Goal: Information Seeking & Learning: Learn about a topic

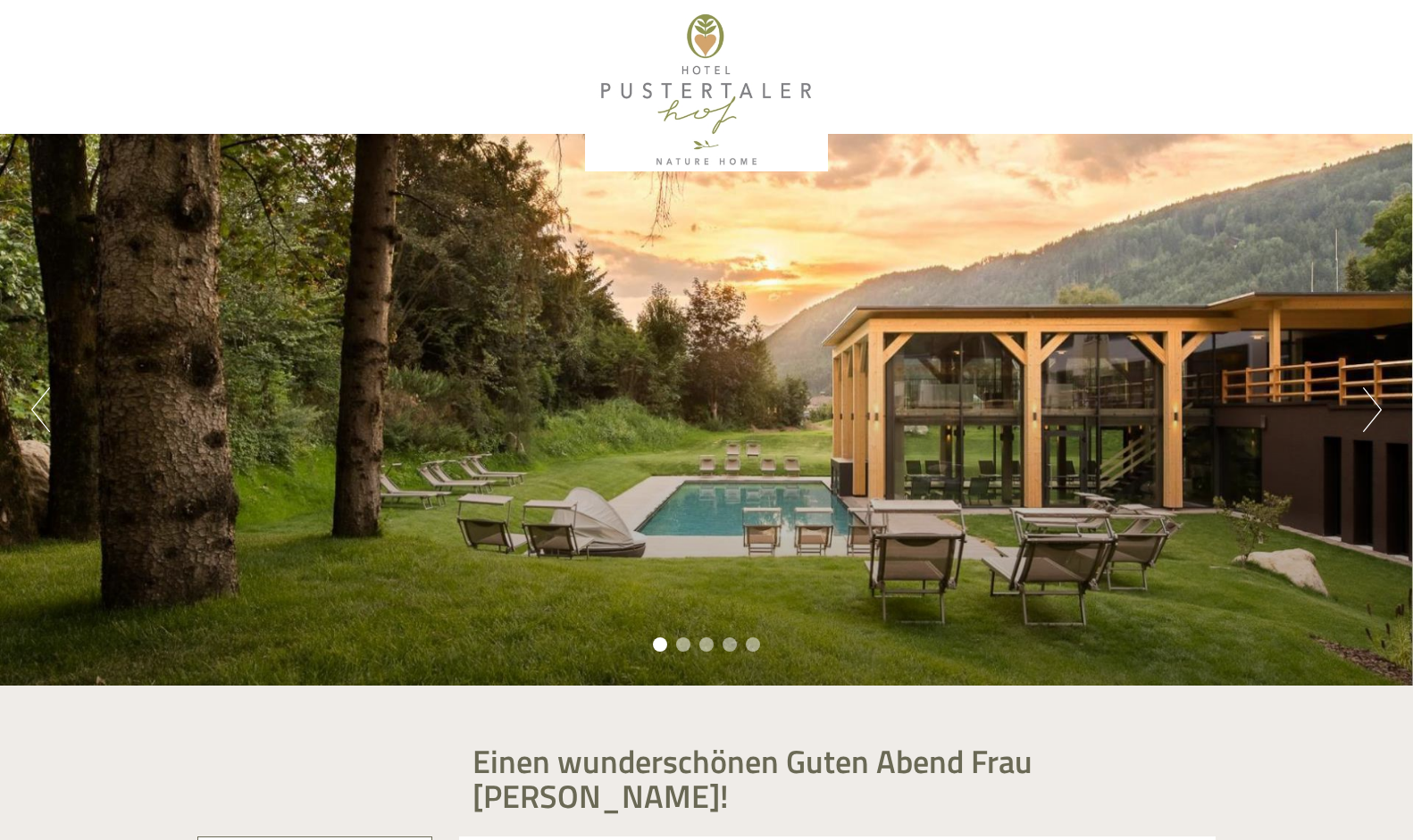
scroll to position [136, 0]
click at [814, 476] on div "Previous Next 1 2 3 4 5" at bounding box center [706, 410] width 1413 height 552
click at [1368, 409] on button "Next" at bounding box center [1372, 409] width 19 height 45
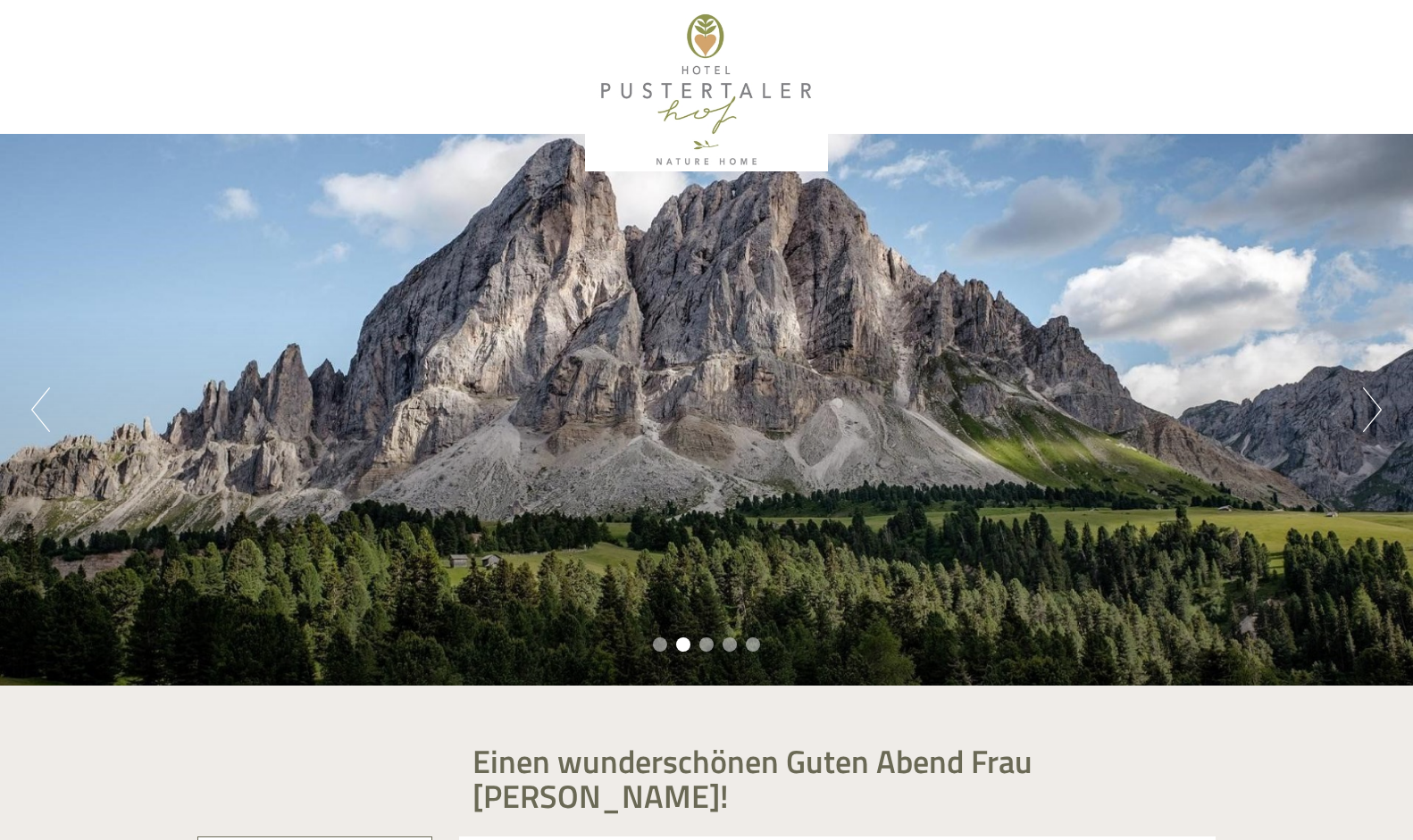
click at [1367, 409] on button "Next" at bounding box center [1372, 409] width 19 height 45
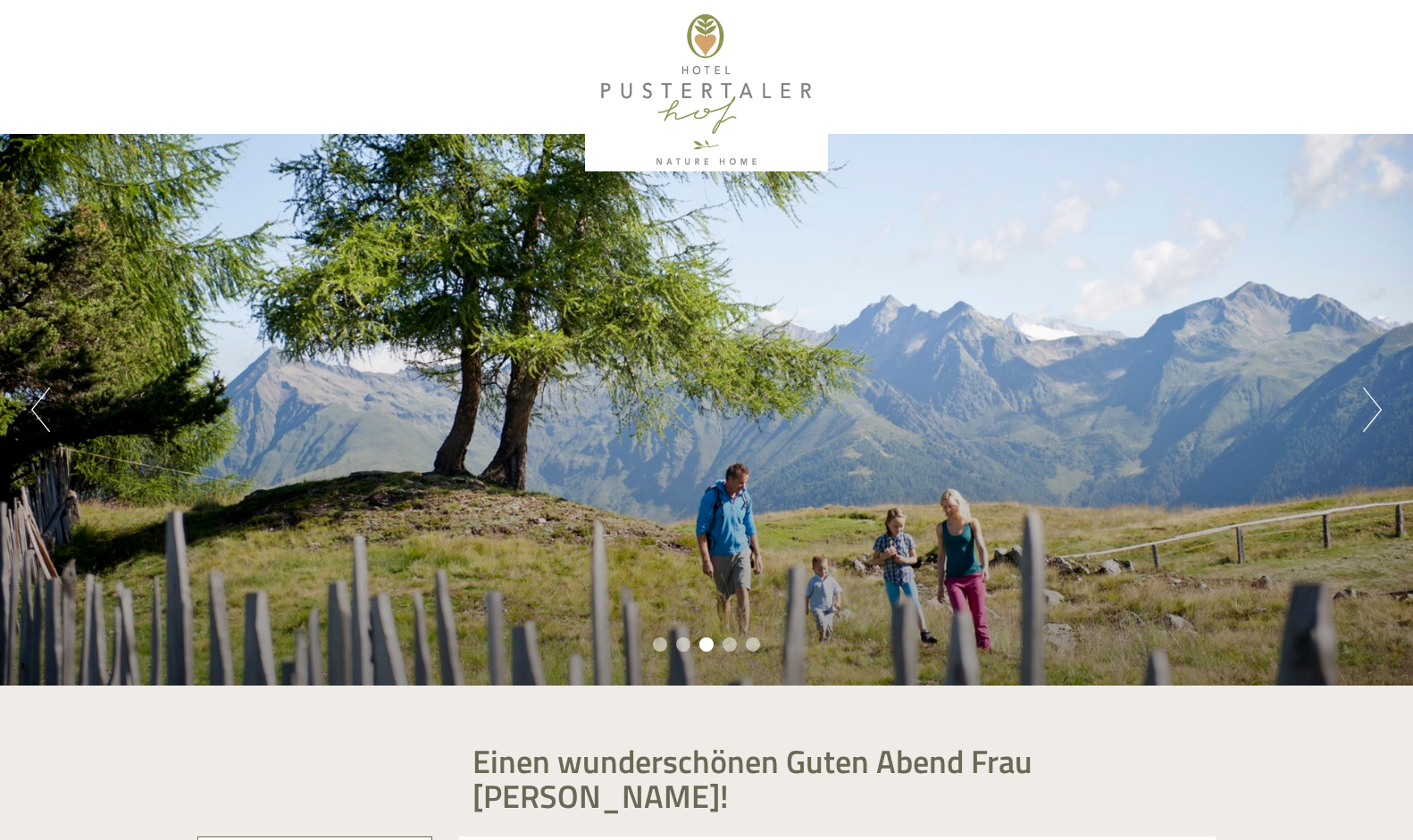
click at [1367, 409] on button "Next" at bounding box center [1372, 409] width 19 height 45
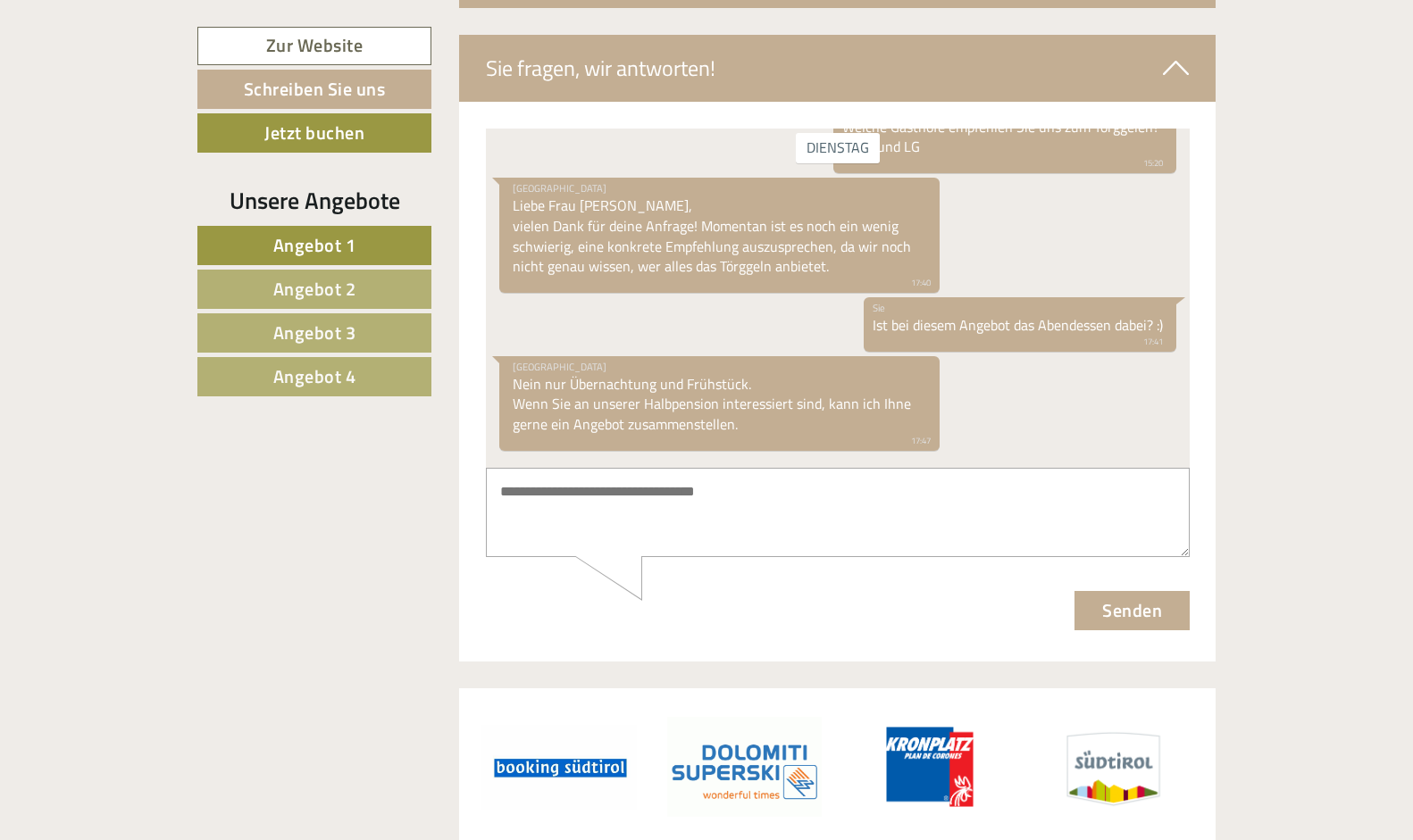
scroll to position [6795, 0]
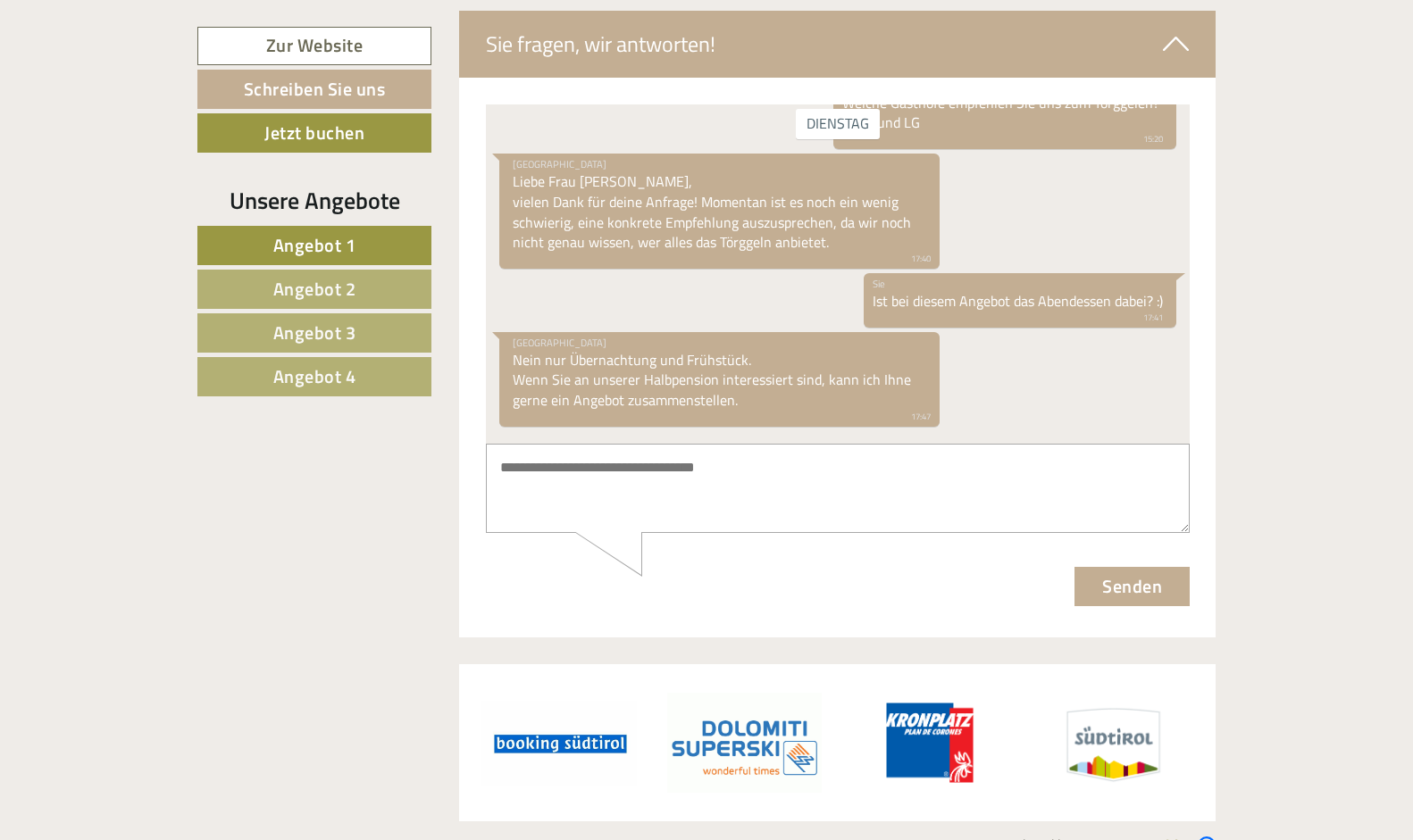
drag, startPoint x: 1174, startPoint y: 320, endPoint x: 1176, endPoint y: 329, distance: 9.2
click at [1175, 329] on div "[DATE] Hotel Pustertalerhof Guten Tag, wie können wir Ihnen helfen? 15:19 Sie W…" at bounding box center [837, 272] width 704 height 339
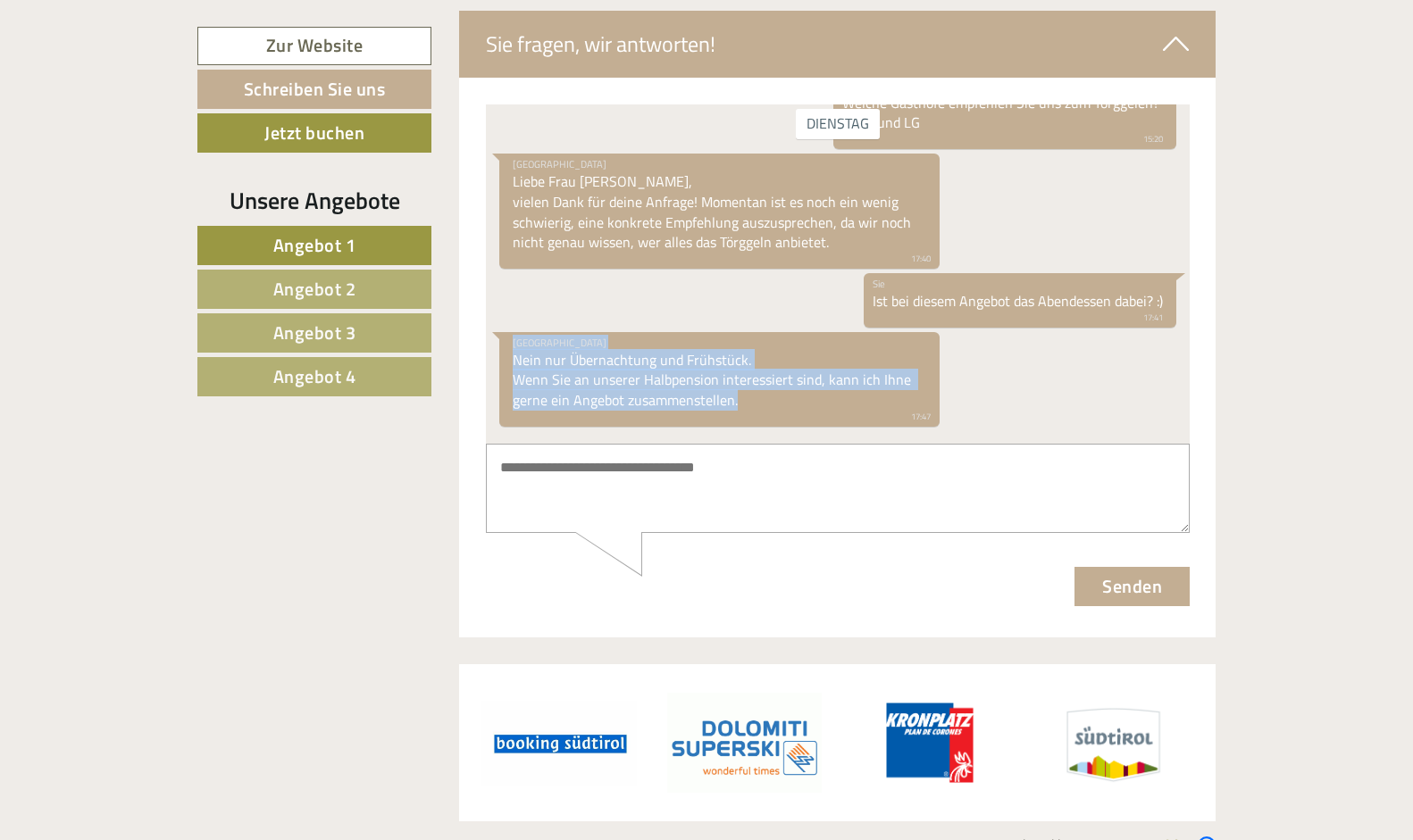
drag, startPoint x: 1178, startPoint y: 330, endPoint x: 1195, endPoint y: 407, distance: 78.9
click at [1188, 407] on html "[DATE] Hotel Pustertalerhof Guten Tag, wie können wir Ihnen helfen? 15:19 Sie W…" at bounding box center [837, 354] width 704 height 502
drag, startPoint x: 1195, startPoint y: 407, endPoint x: 1100, endPoint y: 396, distance: 95.6
click at [1100, 396] on div "[GEOGRAPHIC_DATA] Nein nur Übernachtung und Frühstück. Wenn Sie an unserer Halb…" at bounding box center [836, 380] width 677 height 99
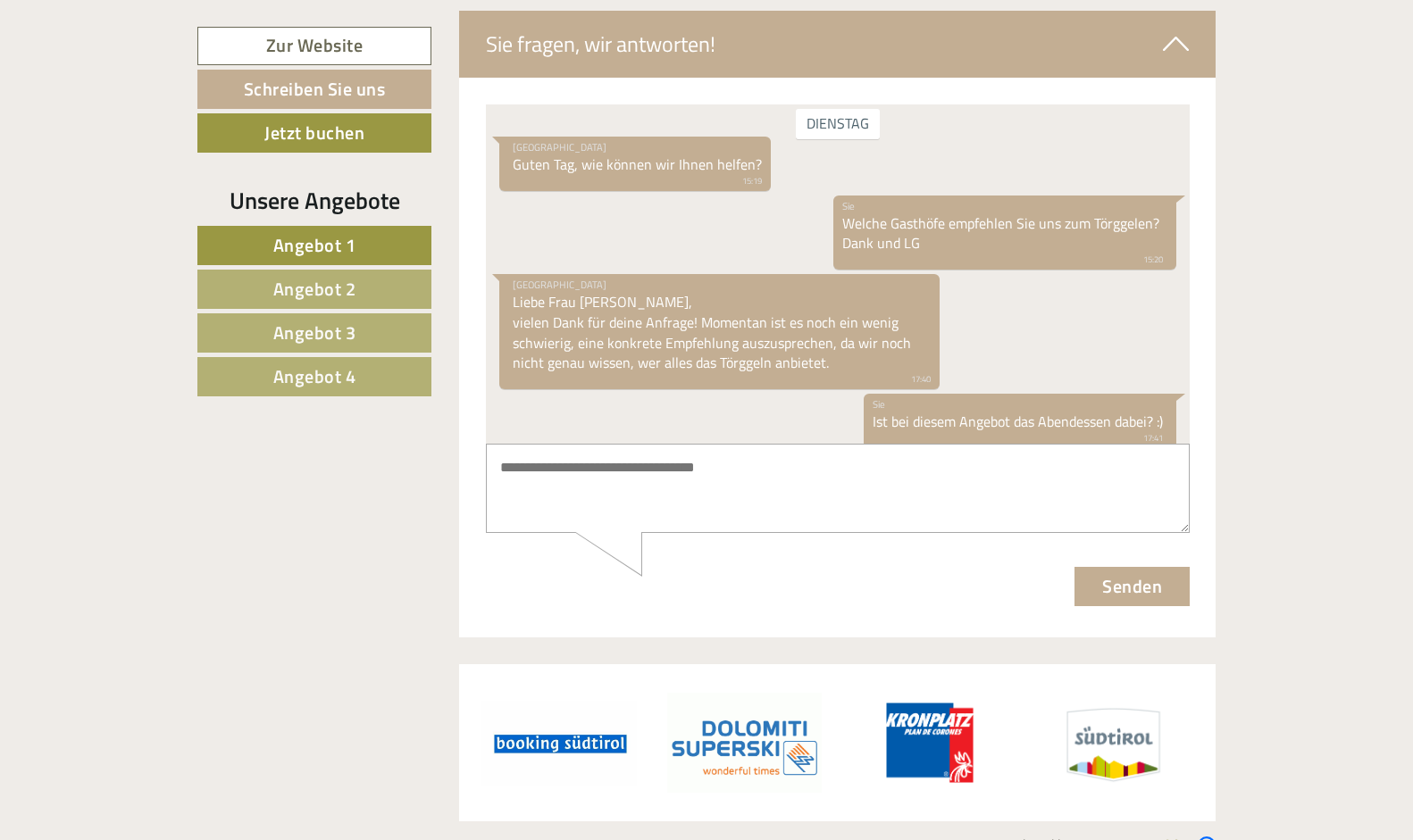
scroll to position [0, 0]
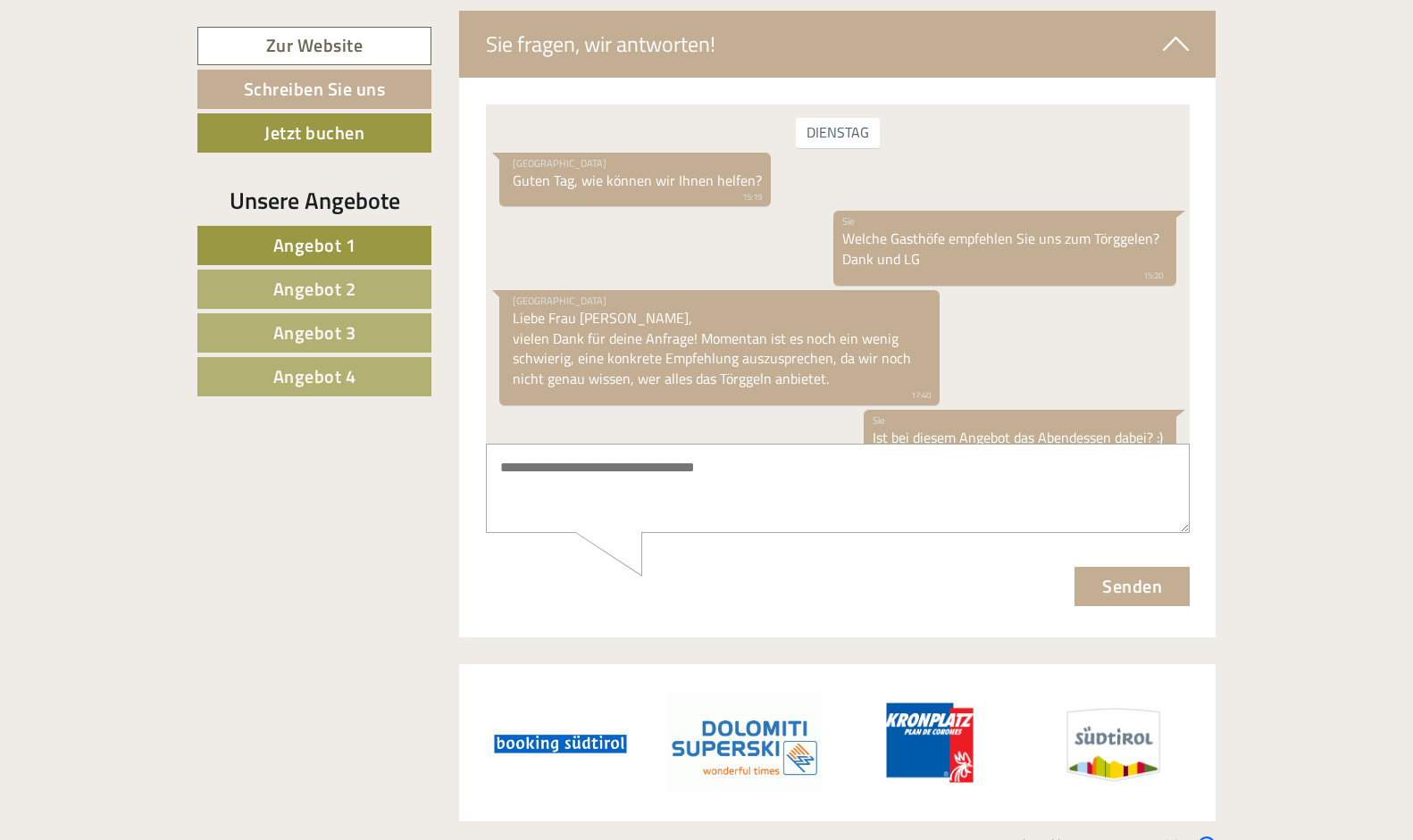
drag, startPoint x: 1185, startPoint y: 385, endPoint x: 1675, endPoint y: 314, distance: 495.1
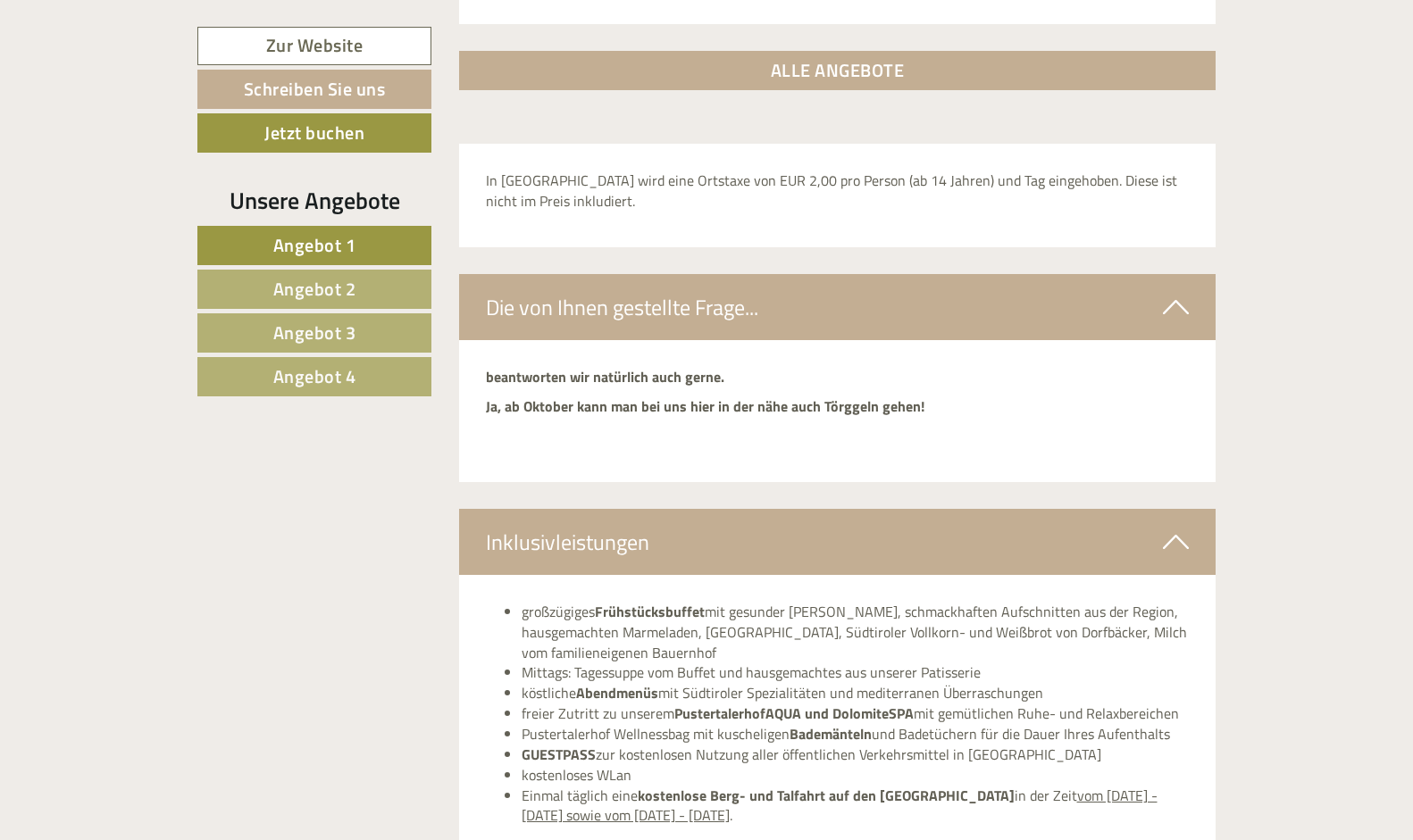
click at [348, 391] on link "Angebot 4" at bounding box center [314, 377] width 234 height 39
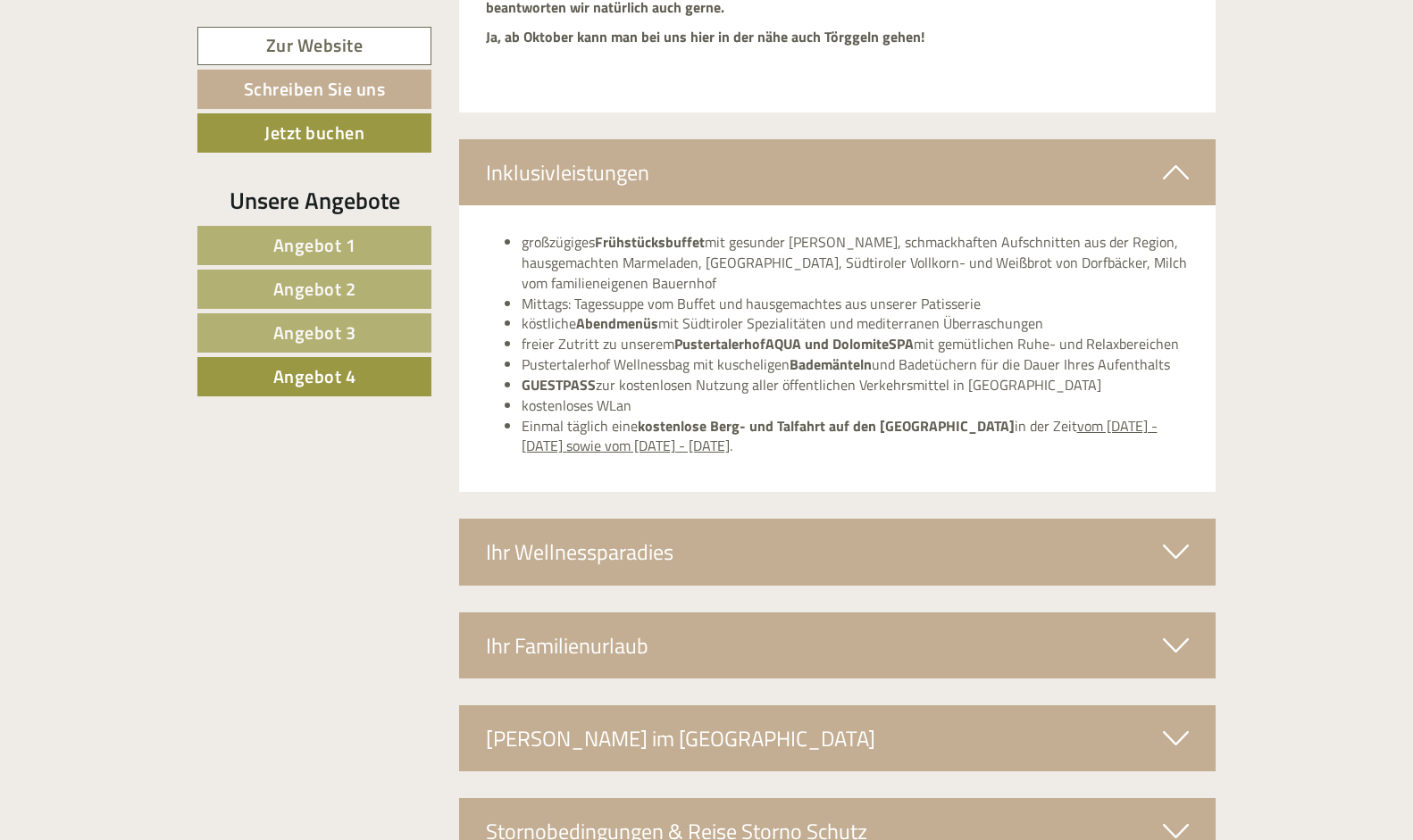
scroll to position [3003, 0]
